Goal: Communication & Community: Answer question/provide support

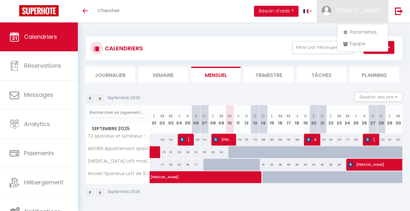
click at [331, 13] on div at bounding box center [205, 105] width 410 height 211
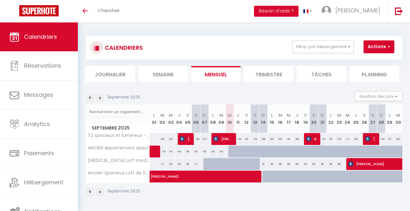
scroll to position [1, 0]
click at [347, 46] on button "Filtrer par hébergement" at bounding box center [324, 46] width 62 height 13
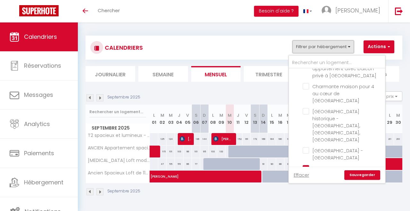
scroll to position [162, 0]
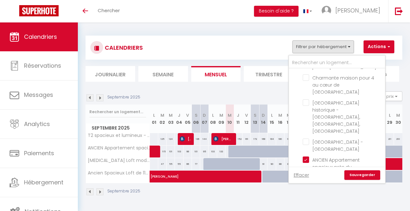
click at [309, 156] on input "ANCIEN Appartement spacieux près du [GEOGRAPHIC_DATA]" at bounding box center [343, 159] width 80 height 6
checkbox input "false"
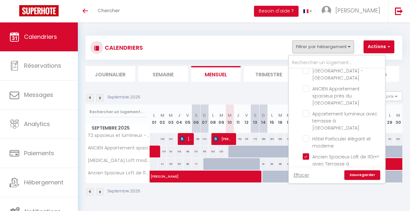
click at [315, 153] on input "Ancien Spacieux Loft de 110m² avec Terrasse à [GEOGRAPHIC_DATA]" at bounding box center [343, 156] width 80 height 6
checkbox input "false"
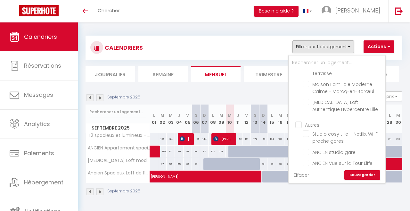
scroll to position [718, 0]
checkbox input "false"
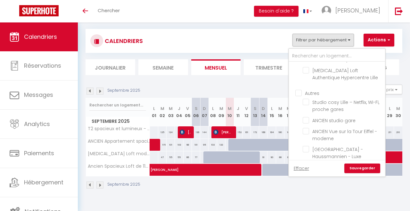
scroll to position [22, 0]
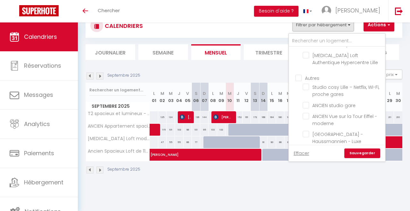
click at [371, 154] on link "Sauvegarder" at bounding box center [362, 153] width 36 height 10
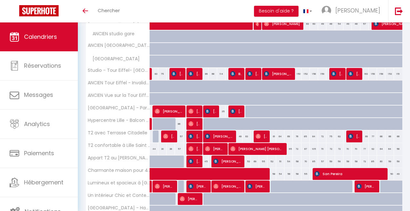
scroll to position [142, 0]
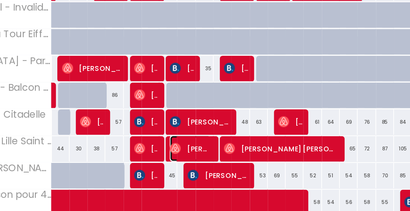
click at [224, 150] on span "[PERSON_NAME]" at bounding box center [215, 148] width 20 height 12
select select "OK"
select select "0"
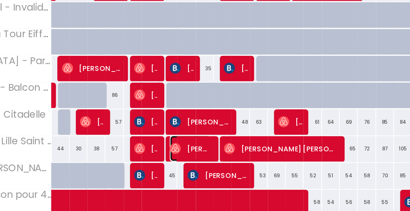
select select "1"
select select
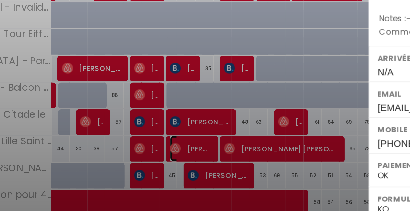
select select "25191"
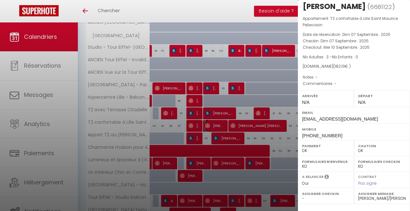
scroll to position [11, 0]
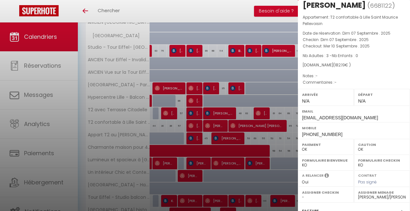
click at [264, 125] on div at bounding box center [205, 105] width 410 height 211
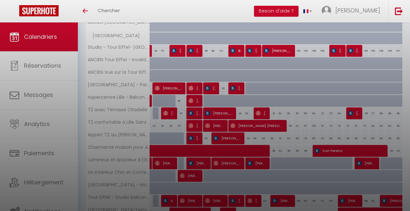
click at [265, 127] on div at bounding box center [205, 105] width 410 height 211
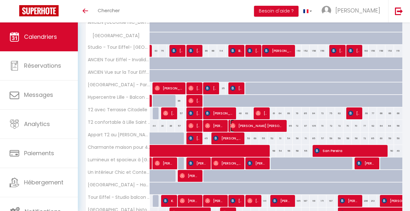
click at [272, 127] on span "[PERSON_NAME] [PERSON_NAME]" at bounding box center [256, 126] width 53 height 12
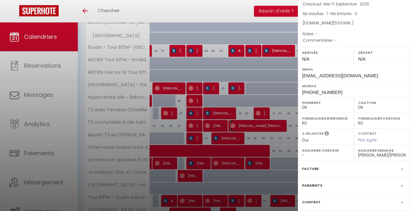
scroll to position [104, 0]
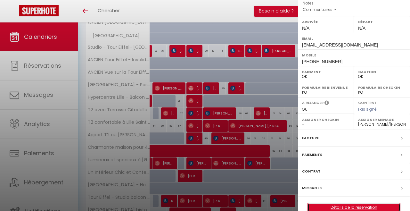
click at [361, 203] on link "Détails de la réservation" at bounding box center [354, 207] width 92 height 8
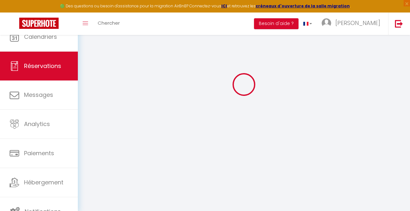
scroll to position [66, 0]
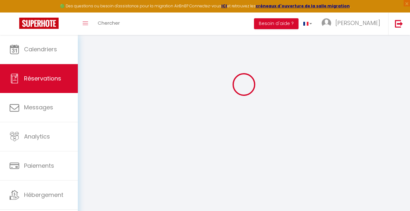
type input "[PERSON_NAME]"
type input "[EMAIL_ADDRESS][DOMAIN_NAME]"
type input "[PHONE_NUMBER]"
select select
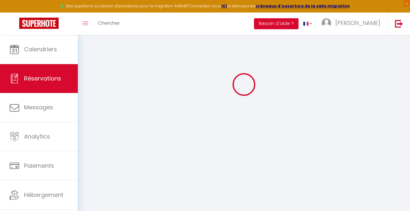
type input "89.64"
select select "55517"
select select "1"
select select
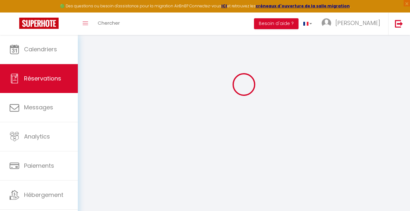
type input "1"
select select "12"
select select
type input "452"
checkbox input "false"
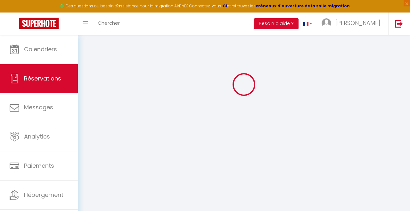
type input "0"
select select "1"
type input "0"
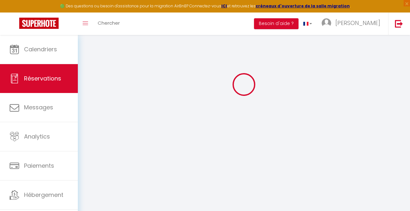
select select
select select "15"
checkbox input "false"
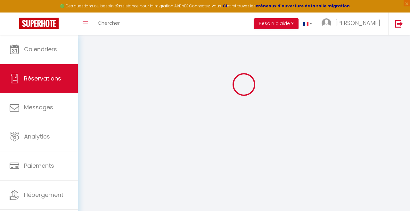
select select
checkbox input "false"
select select
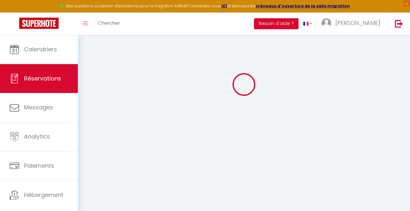
select select
checkbox input "false"
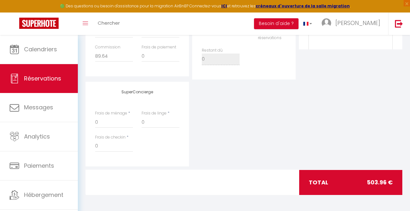
select select
type input "26"
type input "25.96"
select select
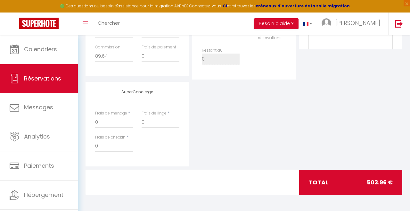
checkbox input "false"
select select
checkbox input "false"
select select
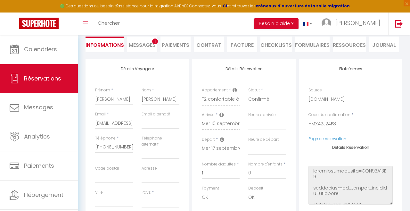
scroll to position [0, 0]
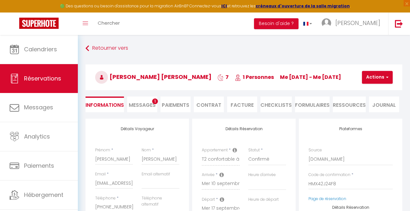
click at [143, 107] on span "Messages" at bounding box center [142, 104] width 27 height 7
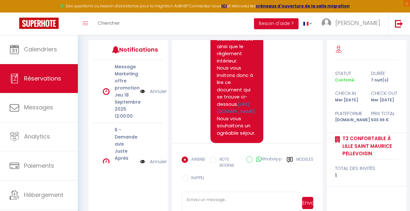
scroll to position [1158, 0]
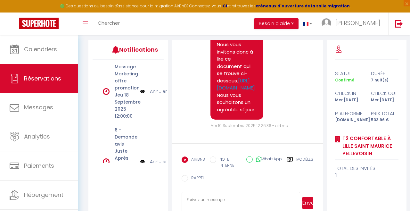
click at [268, 210] on textarea at bounding box center [241, 203] width 118 height 22
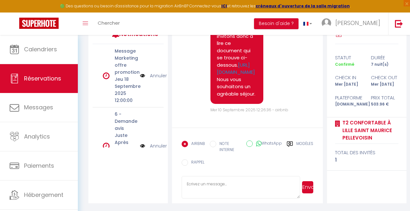
scroll to position [108, 0]
type textarea "Bonjour, A quelle heure souhaitez-vous arriver ?"
click at [306, 187] on button "Envoyer" at bounding box center [307, 187] width 11 height 12
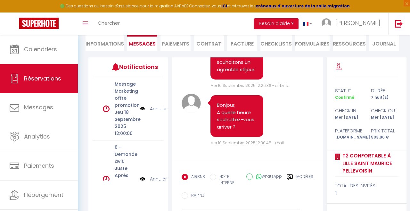
scroll to position [0, 0]
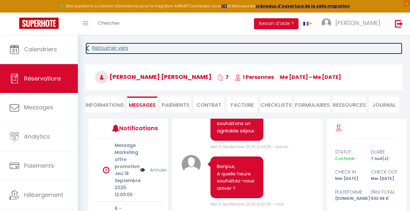
click at [103, 49] on link "Retourner vers" at bounding box center [244, 49] width 317 height 12
select select
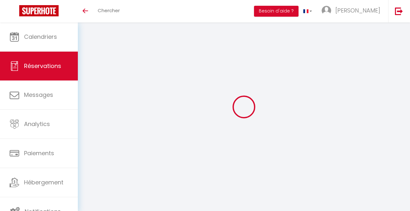
select select
select select "55517"
select select "1"
select select
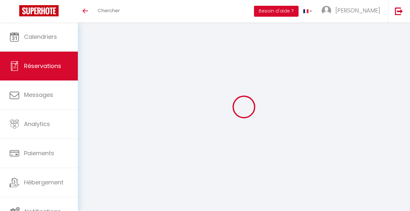
select select
checkbox input "false"
select select
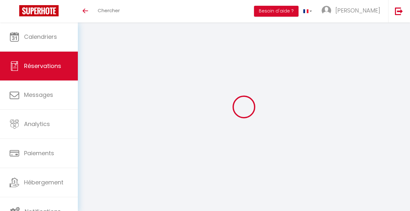
checkbox input "false"
select select
type input "26"
type input "25.96"
select select
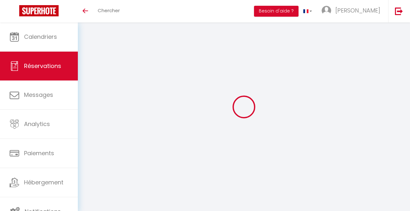
select select
checkbox input "false"
select select
checkbox input "false"
select select
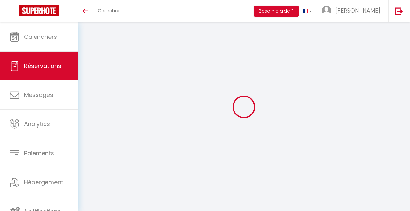
select select
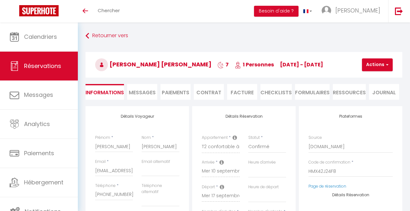
click at [148, 94] on span "Messages" at bounding box center [142, 92] width 27 height 7
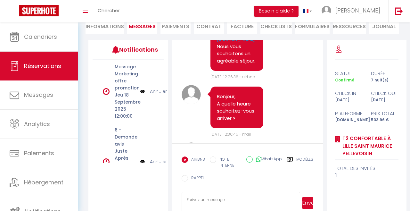
scroll to position [1207, 0]
click at [269, 132] on div "Bonjour, A quelle heure souhaitez-vous arriver ?" at bounding box center [237, 109] width 66 height 45
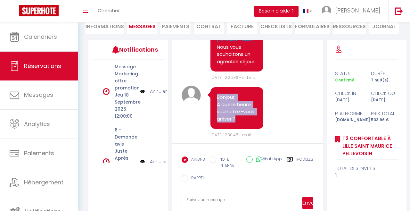
copy pre "Bonjour, A quelle heure souhaitez-vous arriver ?"
click at [229, 188] on div "AIRBNB NOTE INTERNE WhatsApp Modèles 10 « ‹ » › Sep 2025 2020 ~ 2030 Dim Lun Ma…" at bounding box center [247, 170] width 131 height 35
click at [228, 210] on textarea at bounding box center [241, 203] width 118 height 22
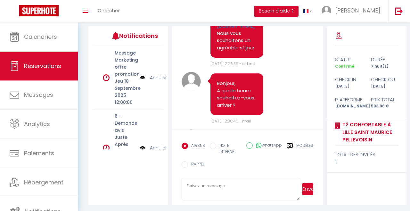
scroll to position [95, 0]
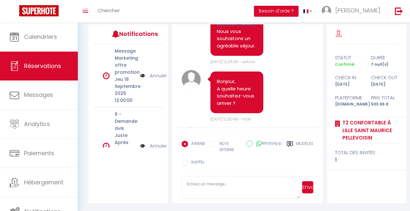
paste textarea "Bonjour, A quelle heure souhaitez-vous arriver ?"
click at [299, 192] on textarea "Bonjour, A quelle heure souhaitez-vous arriver ?" at bounding box center [241, 187] width 118 height 22
type textarea "Bonjour, A quelle heure souhaitez-vous arriver ?"
click at [308, 187] on button "Envoyer" at bounding box center [307, 187] width 11 height 12
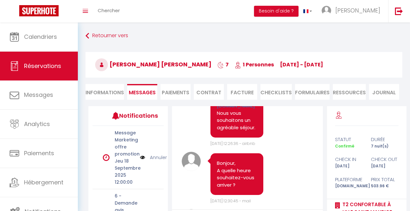
scroll to position [1518, 0]
